Goal: Task Accomplishment & Management: Manage account settings

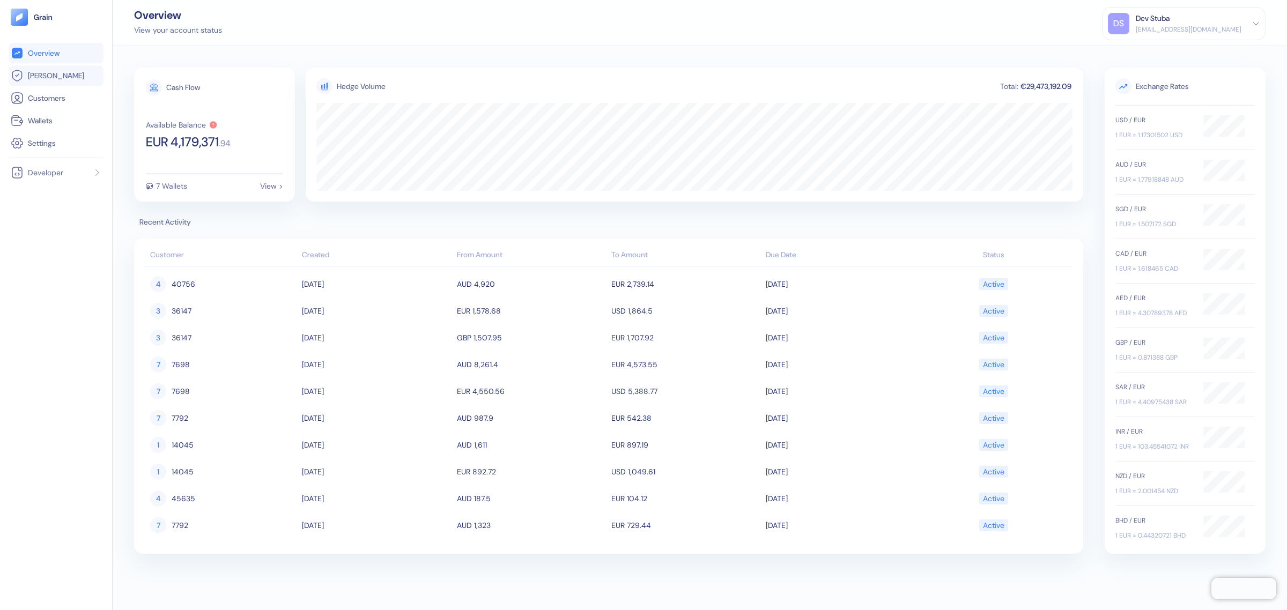
click at [70, 79] on link "Hedges" at bounding box center [56, 75] width 91 height 13
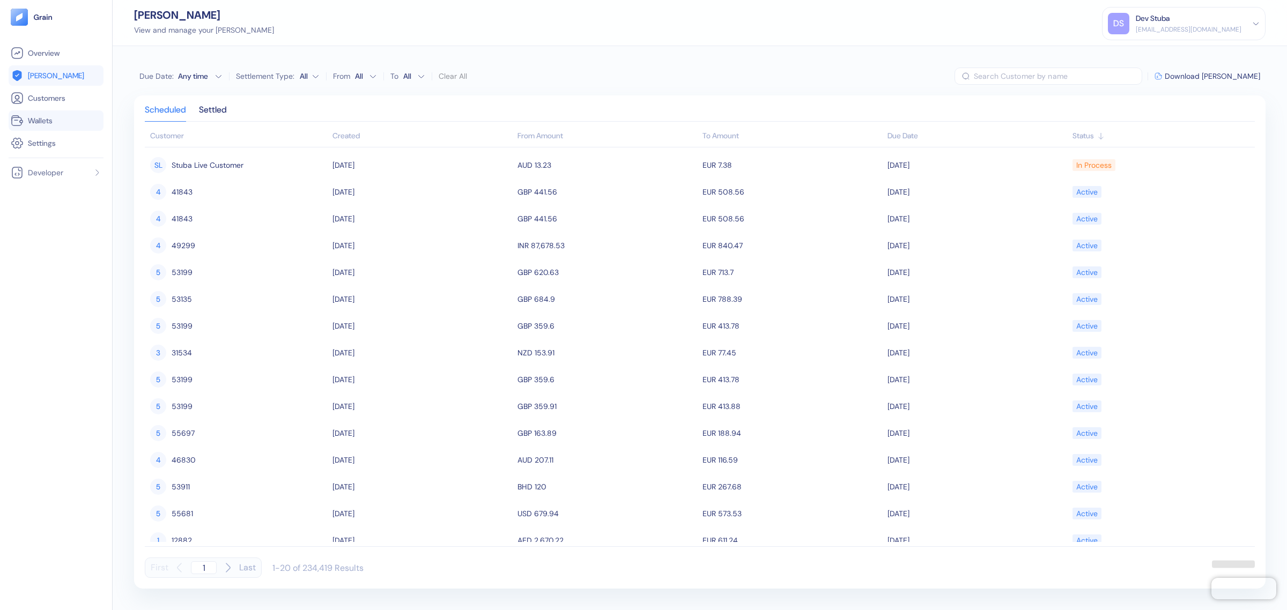
click at [54, 116] on link "Wallets" at bounding box center [56, 120] width 91 height 13
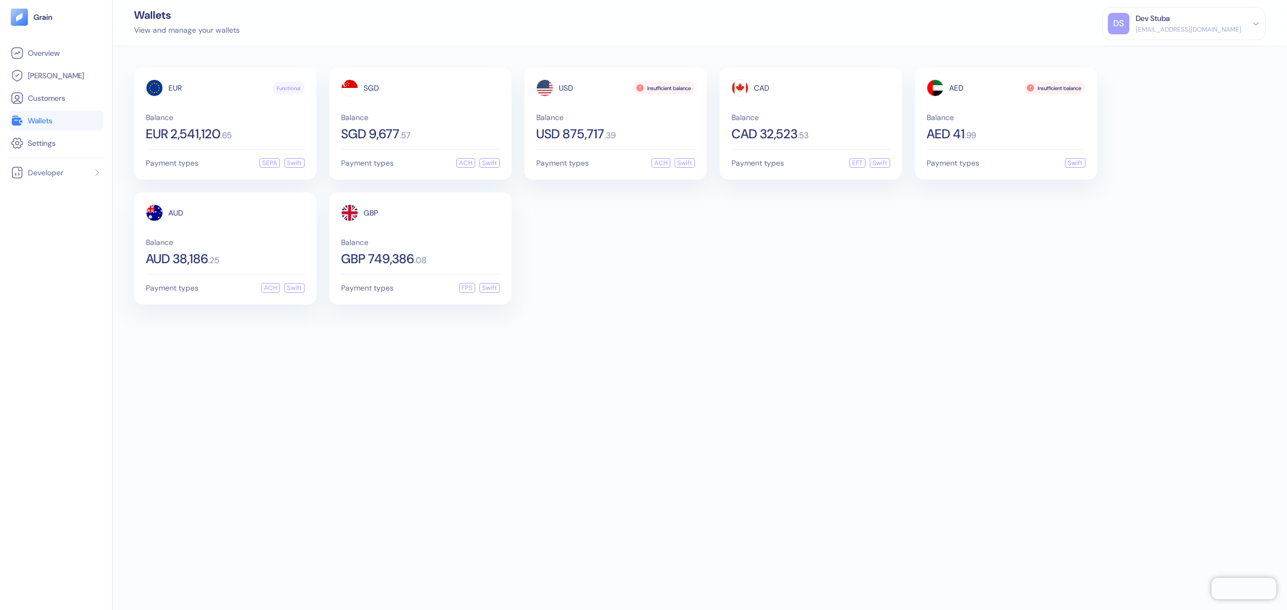
click at [1207, 20] on div "Dev Stuba" at bounding box center [1189, 18] width 106 height 11
click at [1152, 53] on div "Sign Out" at bounding box center [1137, 53] width 30 height 11
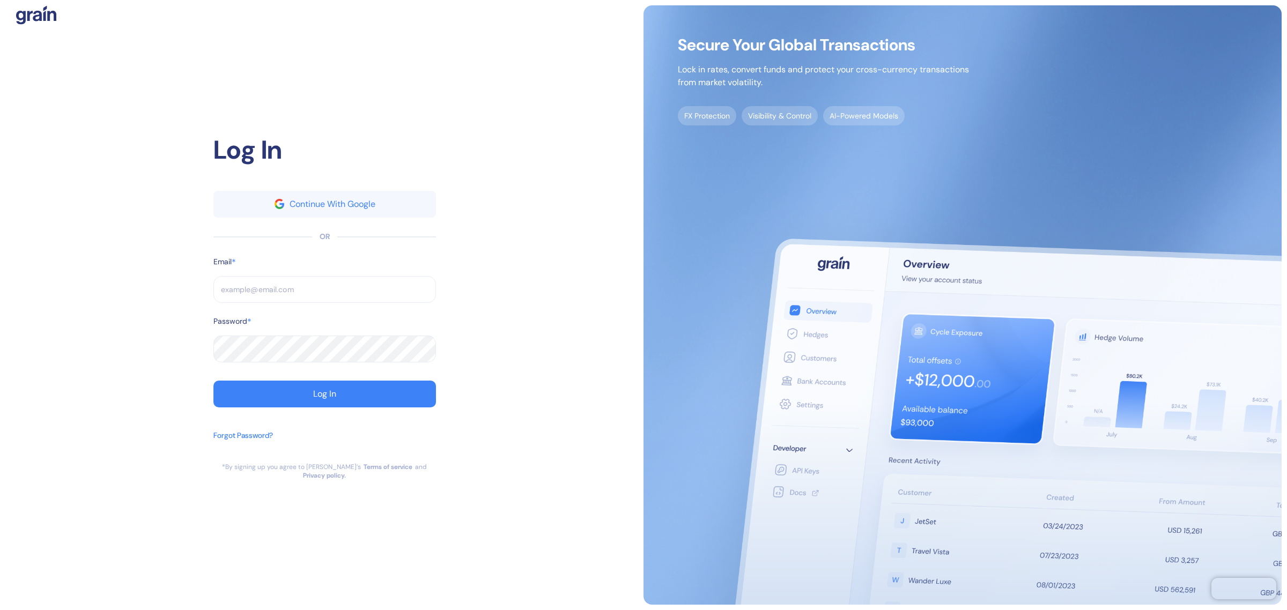
click at [257, 284] on input "text" at bounding box center [324, 289] width 223 height 27
type input "[EMAIL_ADDRESS][DOMAIN_NAME]"
